Goal: Use online tool/utility: Utilize a website feature to perform a specific function

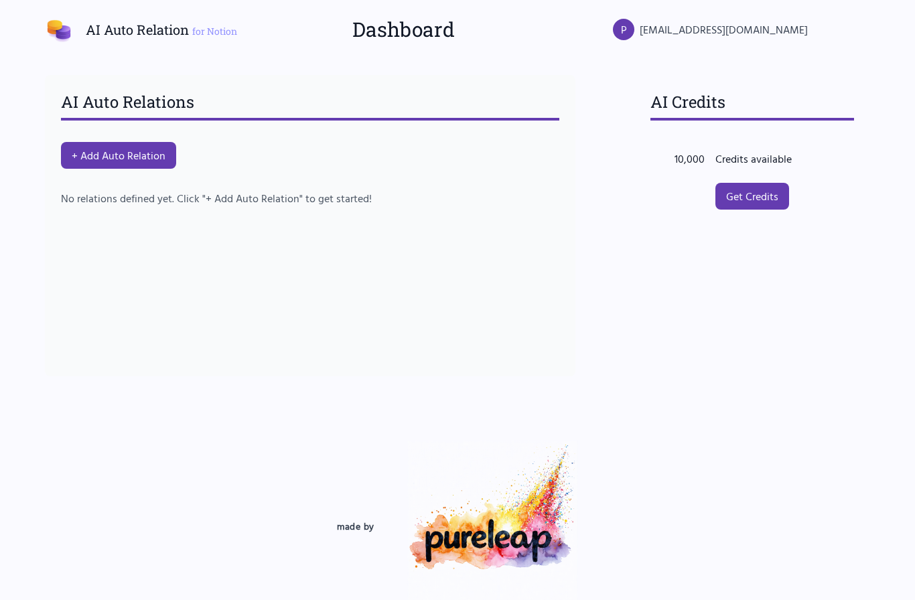
click at [141, 151] on button "+ Add Auto Relation" at bounding box center [118, 155] width 115 height 27
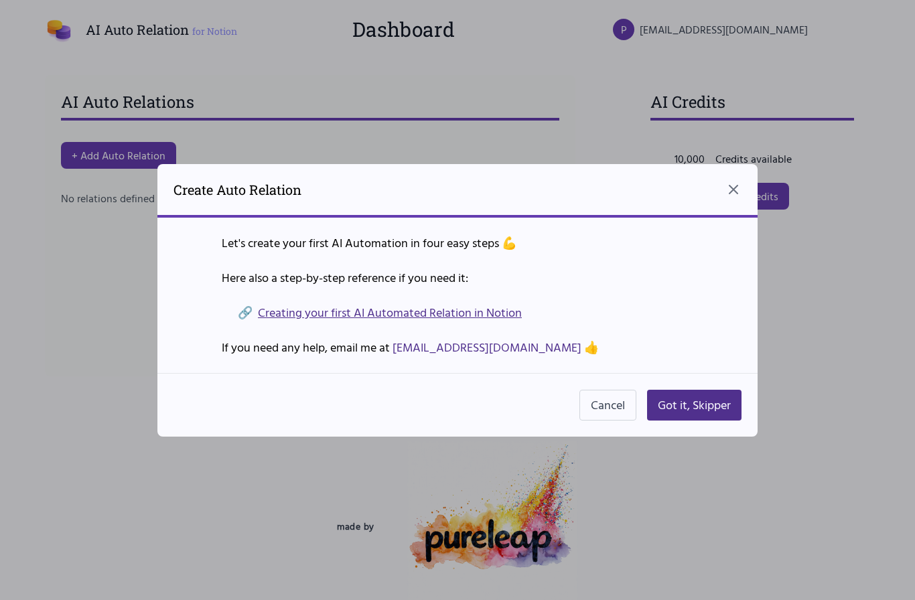
click at [704, 420] on button "Got it, Skipper" at bounding box center [694, 405] width 94 height 31
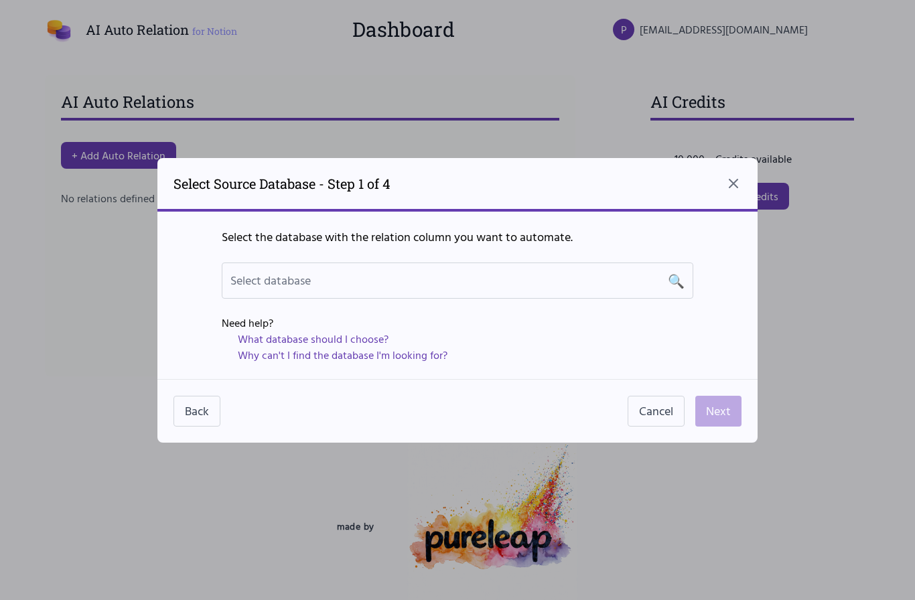
click at [464, 294] on div "Select database 🔍" at bounding box center [457, 280] width 471 height 36
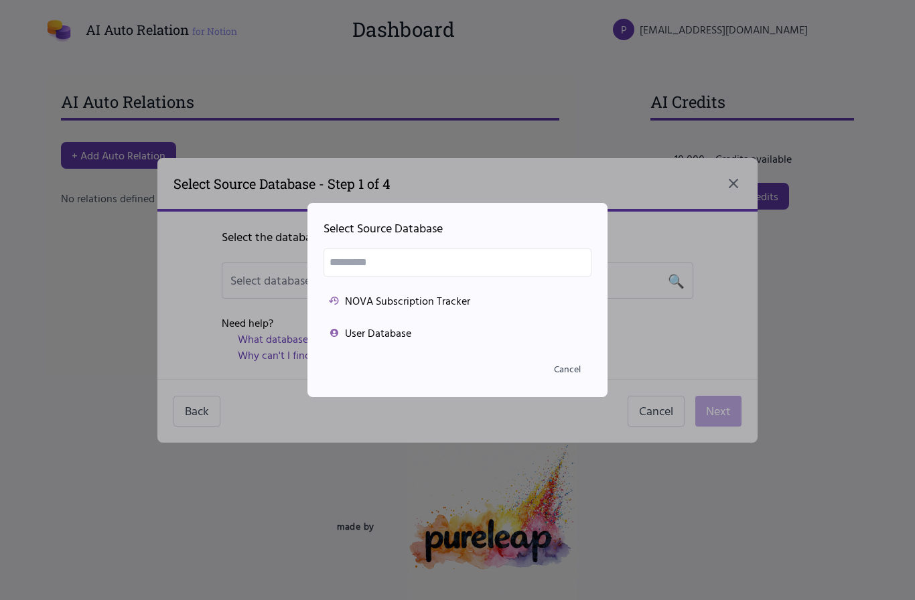
click at [200, 321] on div at bounding box center [457, 300] width 915 height 600
click at [429, 309] on div "NOVA Subscription Tracker" at bounding box center [457, 301] width 257 height 16
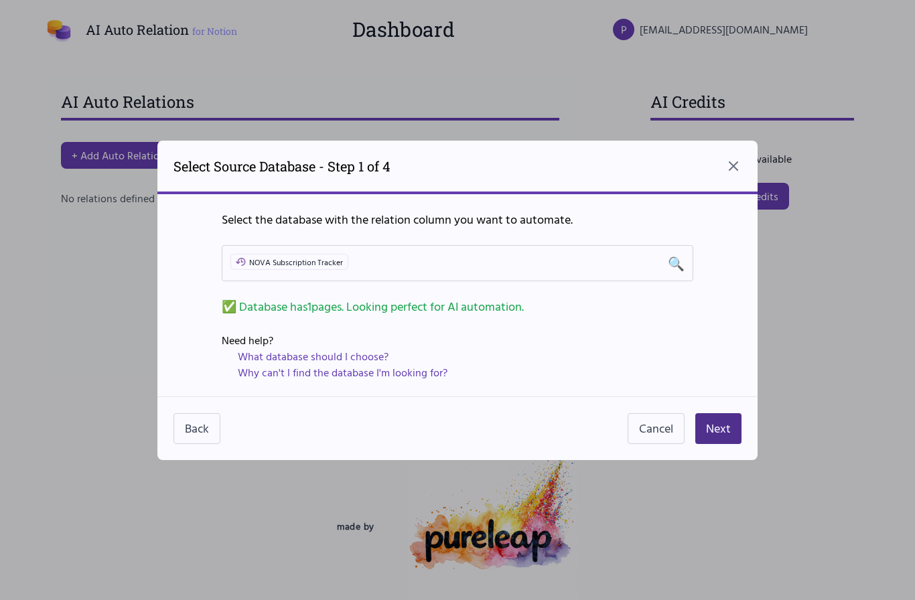
click at [601, 273] on div "NOVA Subscription Tracker 🔍" at bounding box center [457, 263] width 454 height 19
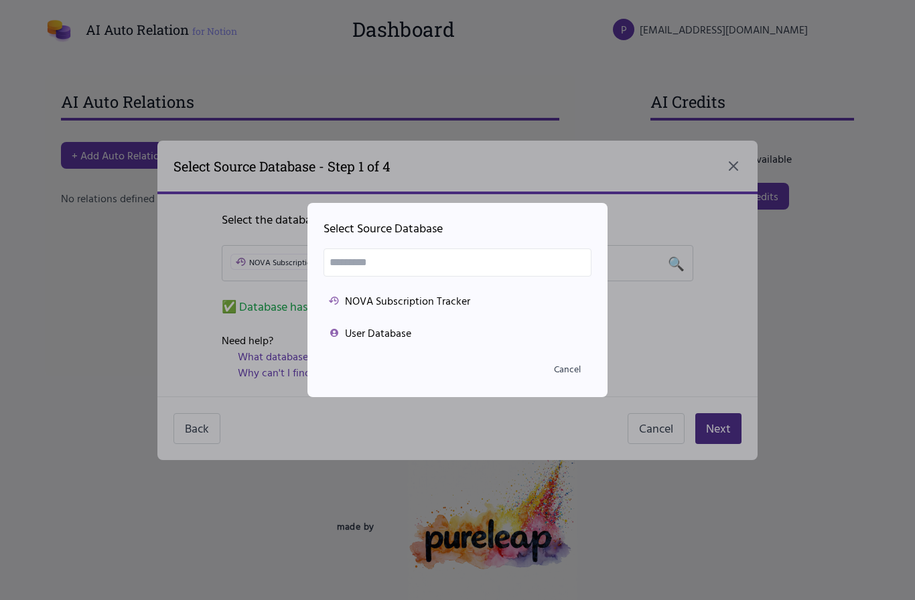
click at [720, 333] on div at bounding box center [457, 300] width 915 height 600
click at [564, 381] on button "Cancel" at bounding box center [567, 369] width 48 height 24
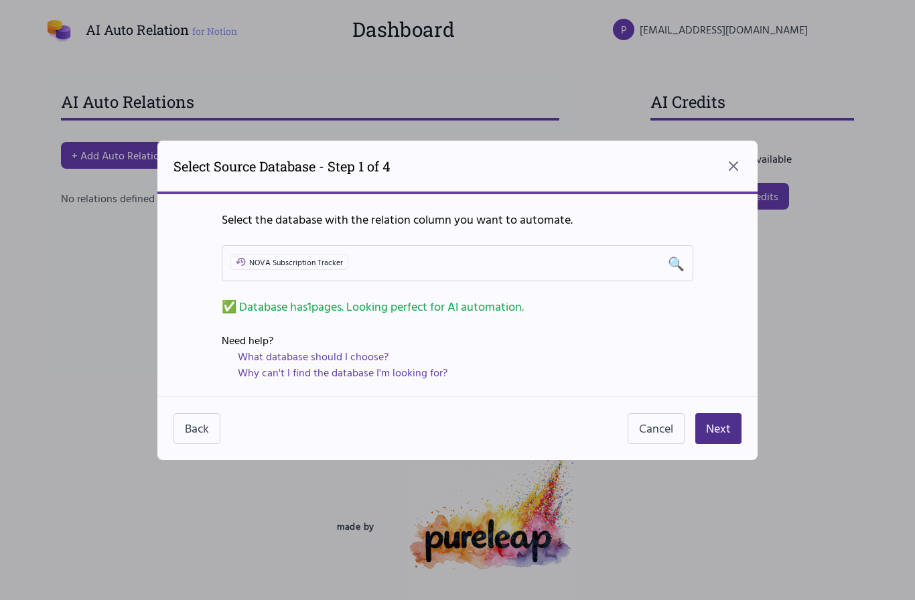
click at [716, 442] on button "Next" at bounding box center [718, 428] width 46 height 31
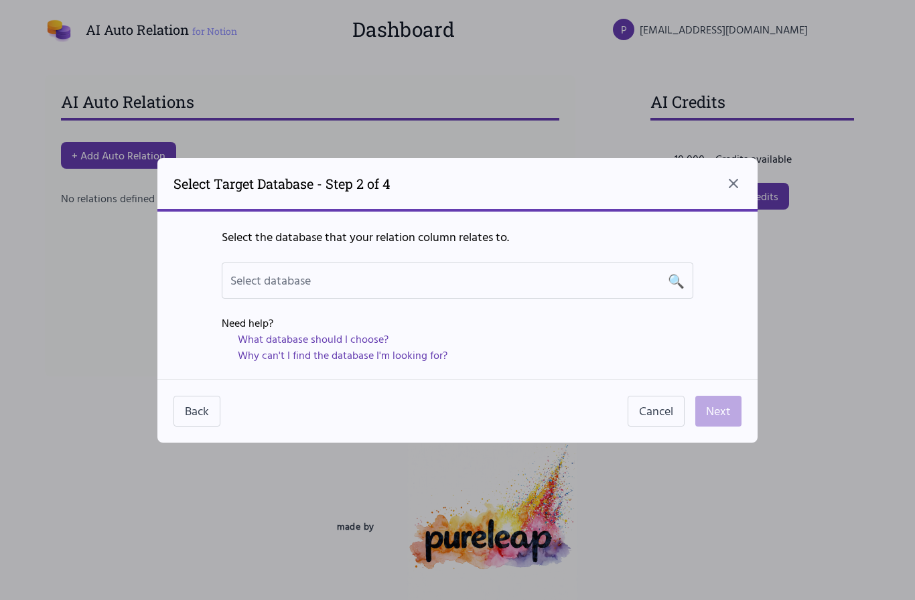
click at [589, 290] on div "Select database 🔍" at bounding box center [457, 280] width 454 height 19
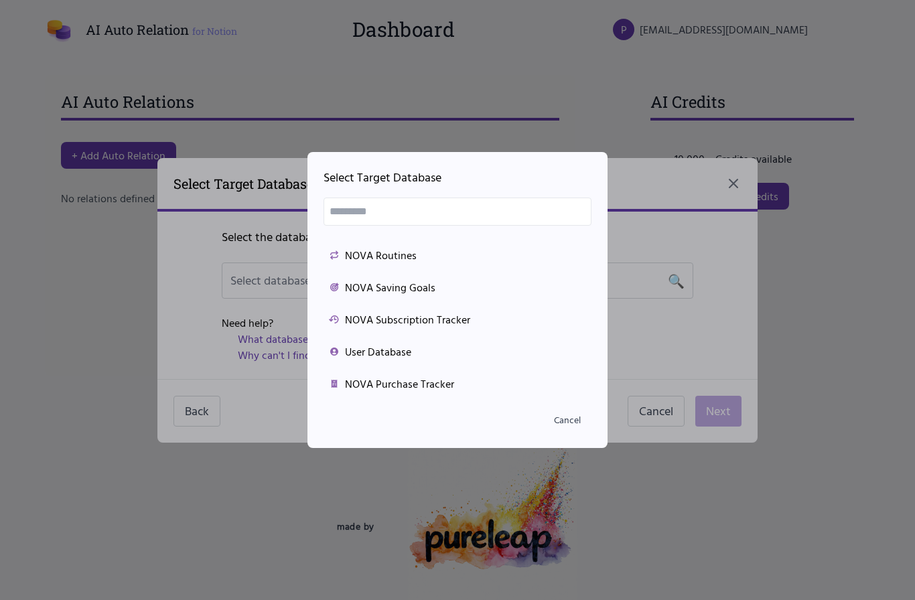
scroll to position [91, 0]
click at [418, 392] on div "NOVA Purchase Tracker" at bounding box center [457, 384] width 257 height 16
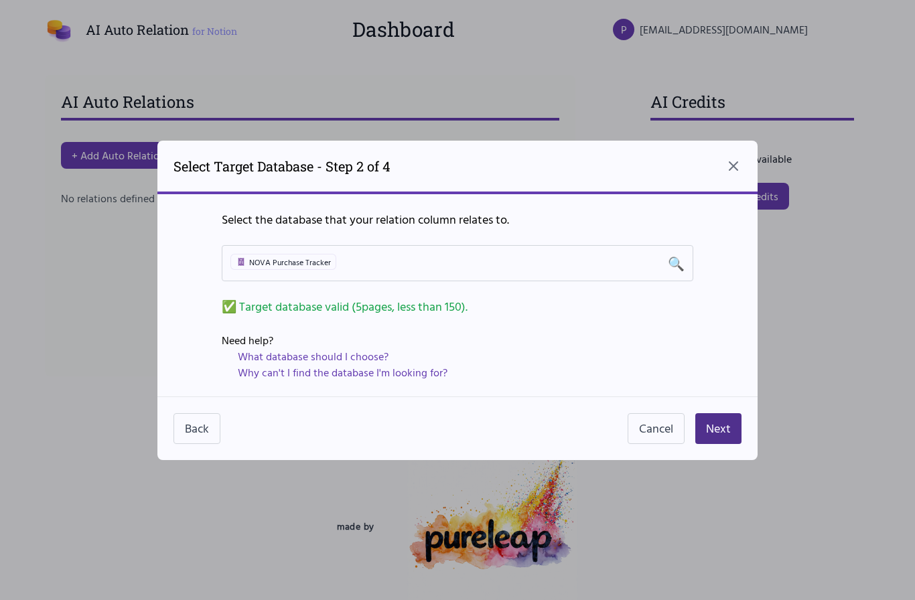
click at [718, 444] on button "Next" at bounding box center [718, 428] width 46 height 31
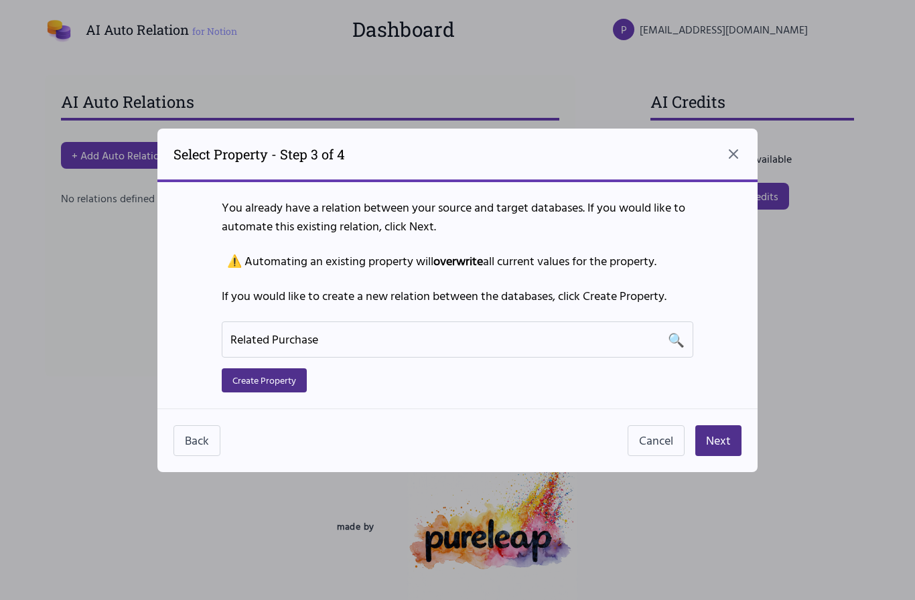
click at [431, 349] on div "Related Purchase 🔍" at bounding box center [457, 339] width 454 height 19
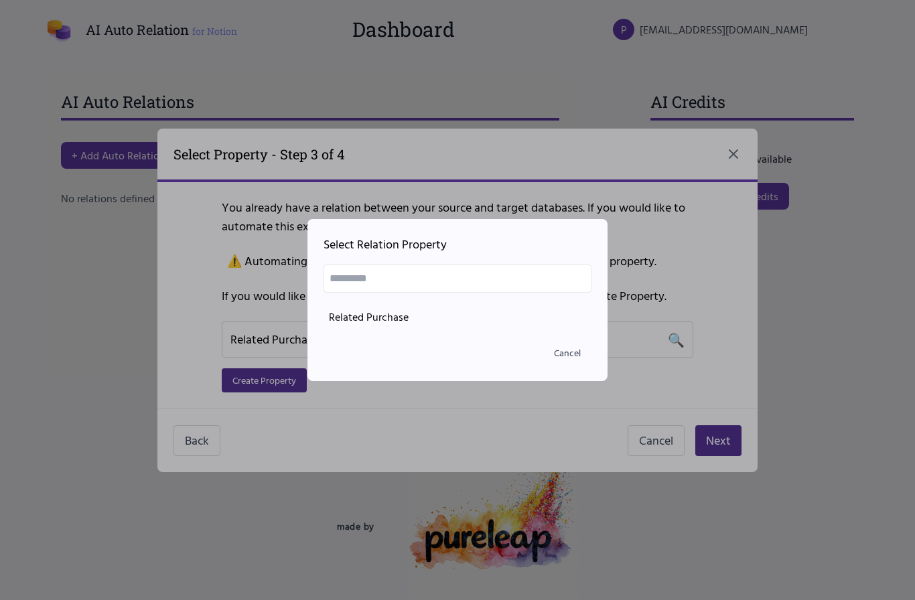
scroll to position [48, 0]
click at [403, 303] on li "Related Purchase" at bounding box center [457, 316] width 268 height 27
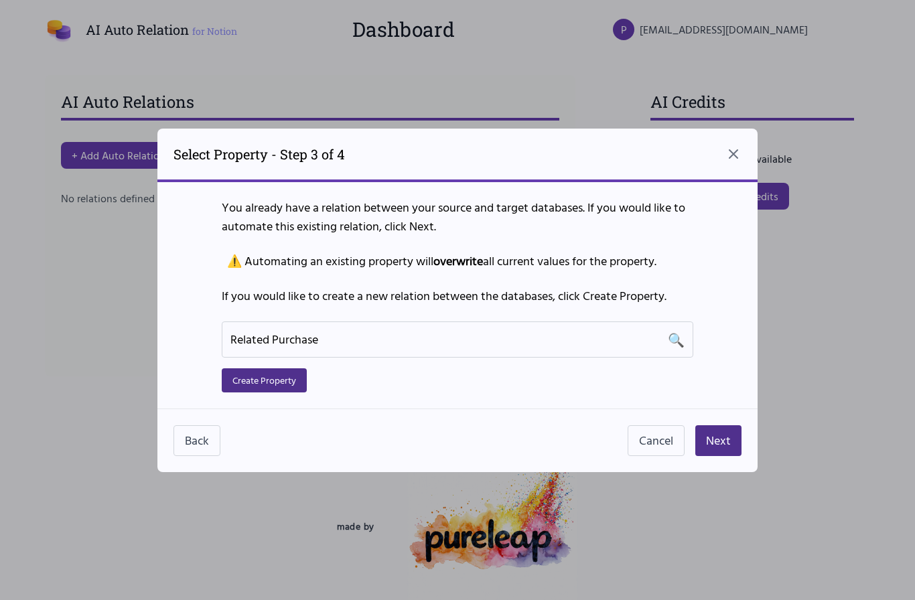
click at [724, 456] on button "Next" at bounding box center [718, 440] width 46 height 31
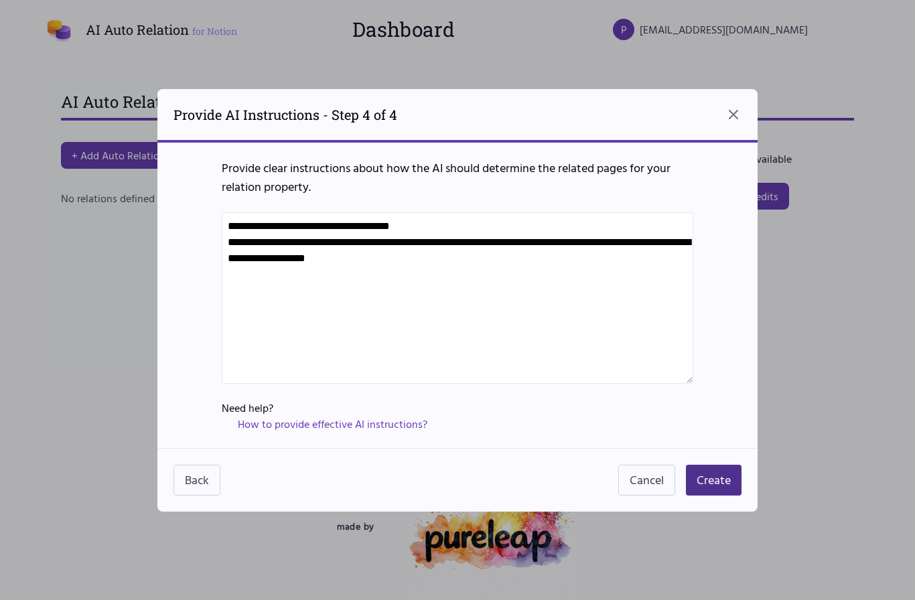
click at [337, 432] on link "How to provide effective AI instructions?" at bounding box center [332, 424] width 189 height 16
click at [737, 123] on icon "Close dialog" at bounding box center [733, 114] width 16 height 16
